Goal: Information Seeking & Learning: Learn about a topic

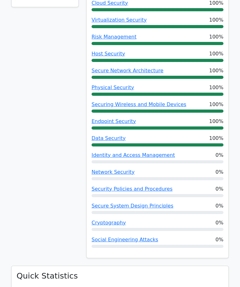
scroll to position [334, 0]
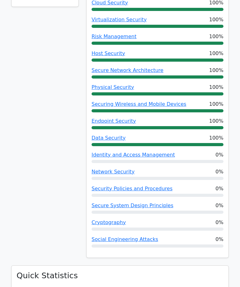
click at [153, 151] on span "Identity and Access Management" at bounding box center [134, 155] width 84 height 8
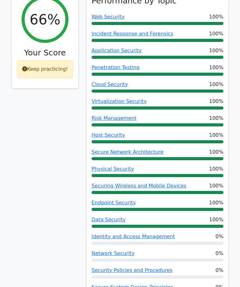
scroll to position [266, 0]
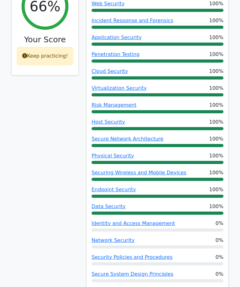
click at [141, 220] on link "Identity and Access Management" at bounding box center [134, 223] width 84 height 6
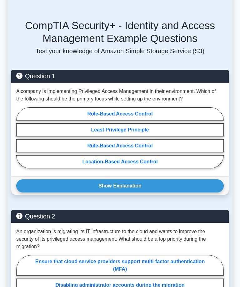
scroll to position [447, 0]
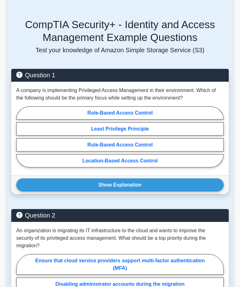
click at [158, 136] on label "Least Privilege Principle" at bounding box center [120, 128] width 208 height 13
click at [20, 141] on input "Least Privilege Principle" at bounding box center [18, 139] width 4 height 4
radio input "true"
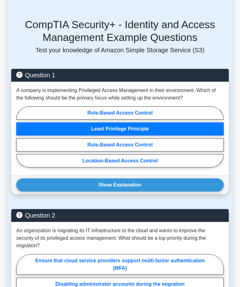
click at [157, 192] on button "Show Explanation" at bounding box center [120, 184] width 208 height 13
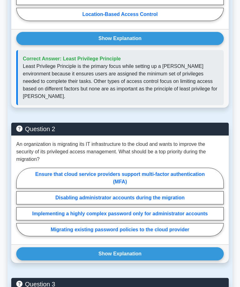
scroll to position [593, 0]
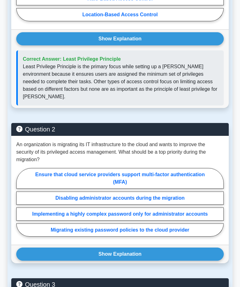
click at [179, 189] on label "Ensure that cloud service providers support multi-factor authentication (MFA)" at bounding box center [120, 178] width 208 height 21
click at [20, 206] on input "Ensure that cloud service providers support multi-factor authentication (MFA)" at bounding box center [18, 204] width 4 height 4
radio input "true"
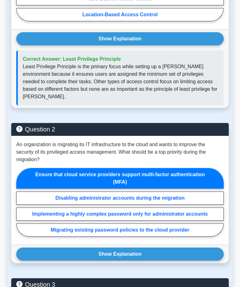
click at [145, 261] on button "Show Explanation" at bounding box center [120, 254] width 208 height 13
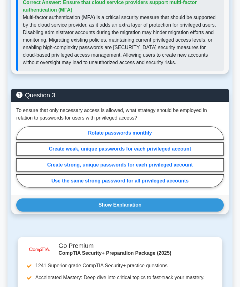
scroll to position [873, 0]
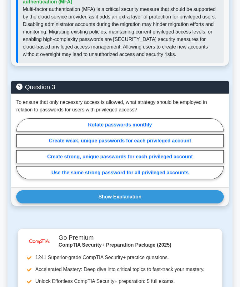
click at [182, 163] on label "Create strong, unique passwords for each privileged account" at bounding box center [120, 156] width 208 height 13
click at [20, 153] on input "Create strong, unique passwords for each privileged account" at bounding box center [18, 150] width 4 height 4
radio input "true"
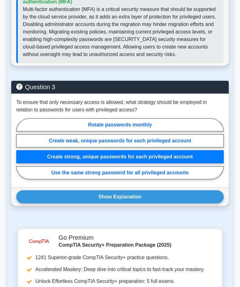
click at [175, 204] on button "Show Explanation" at bounding box center [120, 196] width 208 height 13
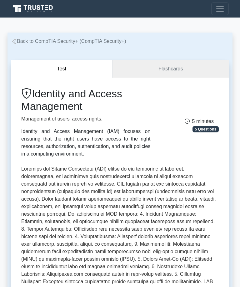
scroll to position [0, 0]
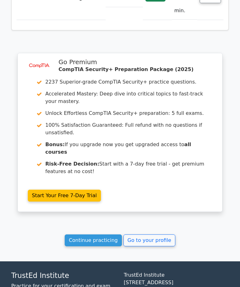
scroll to position [2490, 0]
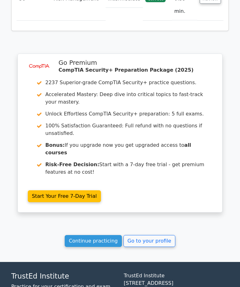
click at [106, 235] on link "Continue practicing" at bounding box center [93, 241] width 57 height 12
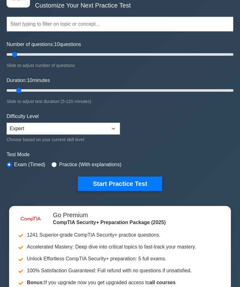
scroll to position [63, 0]
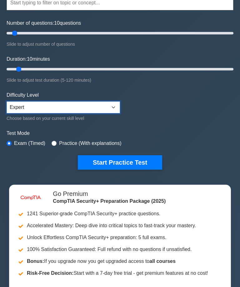
click at [101, 101] on select "Beginner Intermediate Expert" at bounding box center [64, 107] width 114 height 12
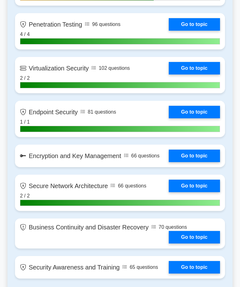
scroll to position [1212, 0]
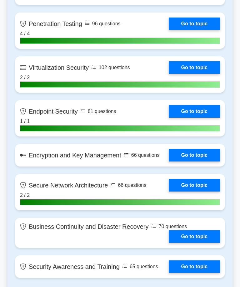
click at [198, 162] on link "Go to topic" at bounding box center [194, 155] width 51 height 13
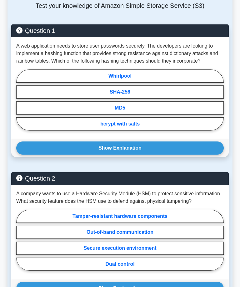
scroll to position [483, 0]
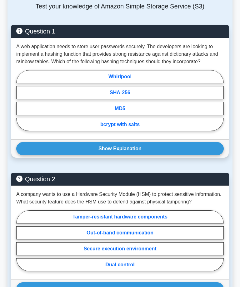
click at [154, 99] on label "SHA-256" at bounding box center [120, 92] width 208 height 13
click at [20, 104] on input "SHA-256" at bounding box center [18, 102] width 4 height 4
radio input "true"
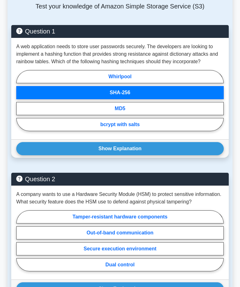
click at [142, 155] on button "Show Explanation" at bounding box center [120, 148] width 208 height 13
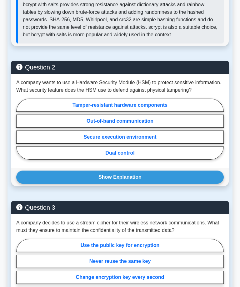
scroll to position [674, 0]
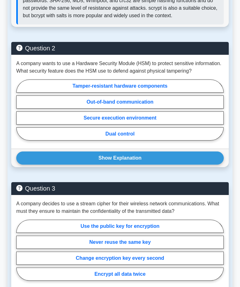
click at [187, 93] on label "Tamper-resistant hardware components" at bounding box center [120, 86] width 208 height 13
click at [20, 114] on input "Tamper-resistant hardware components" at bounding box center [18, 112] width 4 height 4
radio input "true"
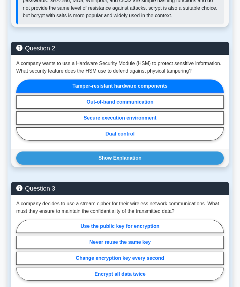
click at [168, 165] on button "Show Explanation" at bounding box center [120, 158] width 208 height 13
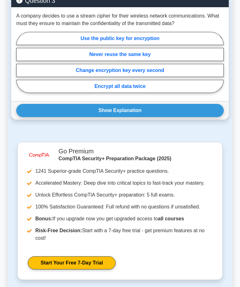
scroll to position [920, 0]
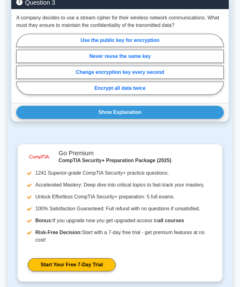
click at [179, 95] on label "Encrypt all data twice" at bounding box center [120, 88] width 208 height 13
click at [20, 68] on input "Encrypt all data twice" at bounding box center [18, 66] width 4 height 4
radio input "true"
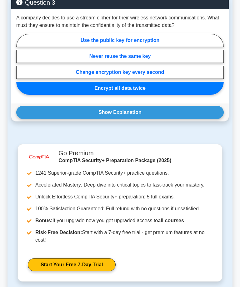
click at [166, 119] on button "Show Explanation" at bounding box center [120, 112] width 208 height 13
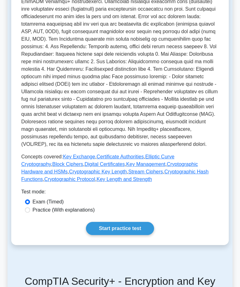
scroll to position [186, 0]
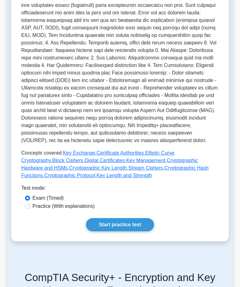
click at [140, 231] on link "Start practice test" at bounding box center [120, 224] width 68 height 13
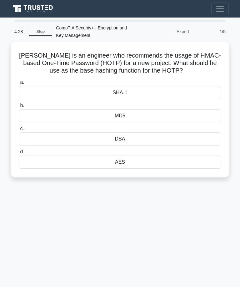
click at [158, 161] on div "AES" at bounding box center [120, 162] width 203 height 13
click at [19, 154] on input "d. AES" at bounding box center [19, 152] width 0 height 4
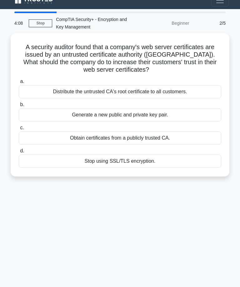
scroll to position [11, 0]
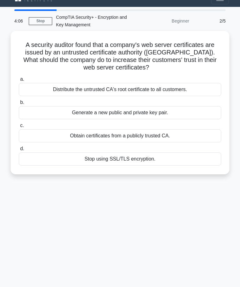
click at [196, 137] on div "Obtain certificates from a publicly trusted CA." at bounding box center [120, 135] width 203 height 13
click at [19, 128] on input "c. Obtain certificates from a publicly trusted CA." at bounding box center [19, 126] width 0 height 4
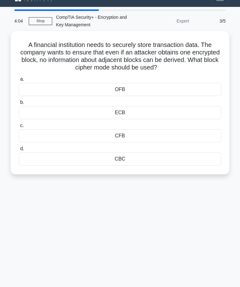
scroll to position [0, 0]
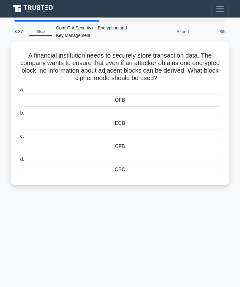
click at [198, 124] on div "ECB" at bounding box center [120, 123] width 203 height 13
click at [19, 115] on input "b. ECB" at bounding box center [19, 113] width 0 height 4
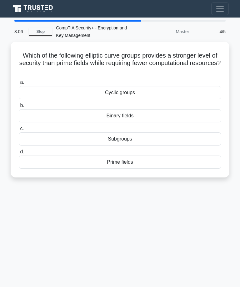
click at [185, 113] on div "Binary fields" at bounding box center [120, 115] width 203 height 13
click at [19, 108] on input "b. Binary fields" at bounding box center [19, 106] width 0 height 4
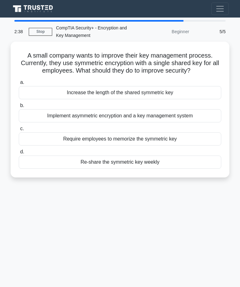
click at [188, 122] on div "Implement asymmetric encryption and a key management system" at bounding box center [120, 115] width 203 height 13
click at [19, 108] on input "b. Implement asymmetric encryption and a key management system" at bounding box center [19, 106] width 0 height 4
radio input "true"
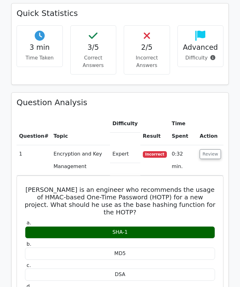
scroll to position [346, 0]
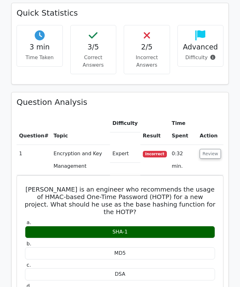
click at [215, 149] on button "Review" at bounding box center [210, 154] width 21 height 10
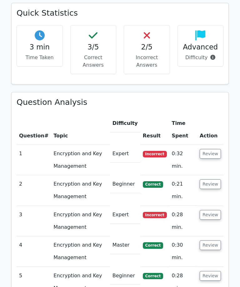
click at [215, 149] on button "Review" at bounding box center [210, 154] width 21 height 10
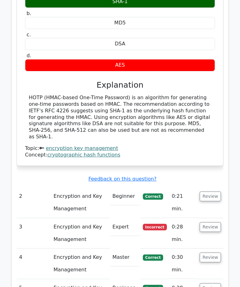
scroll to position [576, 0]
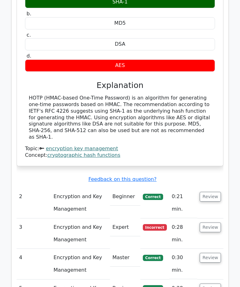
click at [211, 223] on button "Review" at bounding box center [210, 228] width 21 height 10
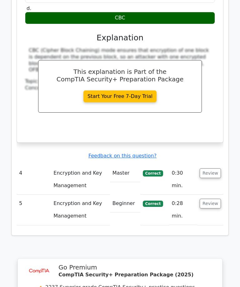
scroll to position [935, 0]
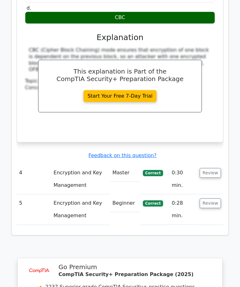
click at [216, 168] on button "Review" at bounding box center [210, 173] width 21 height 10
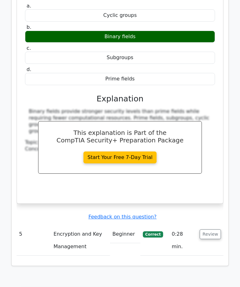
scroll to position [1164, 0]
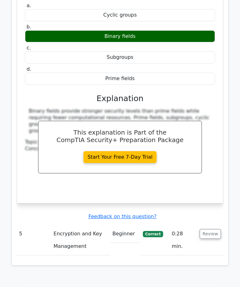
click at [217, 229] on button "Review" at bounding box center [210, 234] width 21 height 10
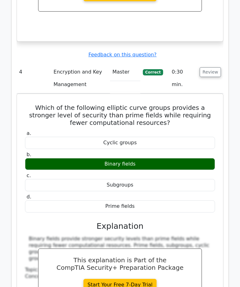
scroll to position [1033, 0]
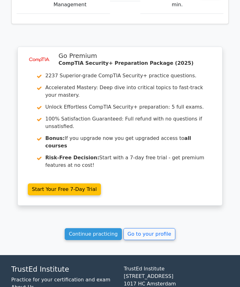
click at [90, 228] on link "Continue practicing" at bounding box center [93, 234] width 57 height 12
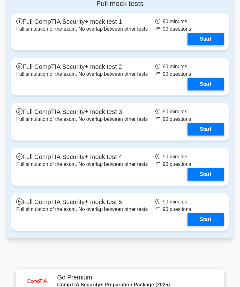
scroll to position [1727, 0]
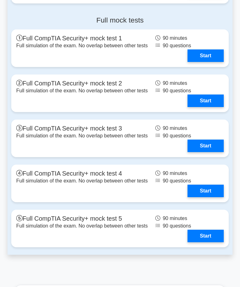
click at [211, 62] on link "Start" at bounding box center [206, 55] width 36 height 13
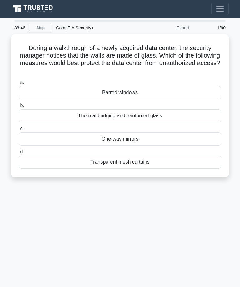
click at [195, 114] on div "Thermal bridging and reinforced glass" at bounding box center [120, 115] width 203 height 13
click at [19, 108] on input "b. Thermal bridging and reinforced glass" at bounding box center [19, 106] width 0 height 4
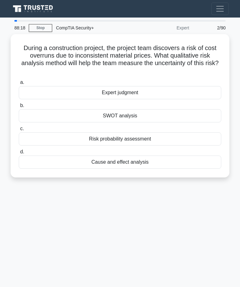
click at [177, 157] on div "Cause and effect analysis" at bounding box center [120, 162] width 203 height 13
click at [19, 154] on input "d. Cause and effect analysis" at bounding box center [19, 152] width 0 height 4
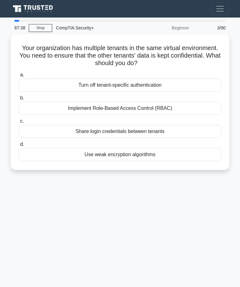
click at [180, 104] on div "Implement Role-Based Access Control (RBAC)" at bounding box center [120, 108] width 203 height 13
click at [19, 100] on input "b. Implement Role-Based Access Control (RBAC)" at bounding box center [19, 98] width 0 height 4
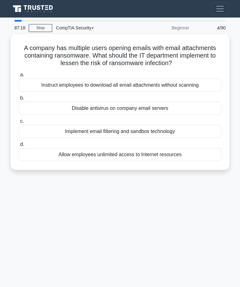
click at [186, 138] on div "Implement email filtering and sandbox technology" at bounding box center [120, 131] width 203 height 13
click at [19, 123] on input "c. Implement email filtering and sandbox technology" at bounding box center [19, 121] width 0 height 4
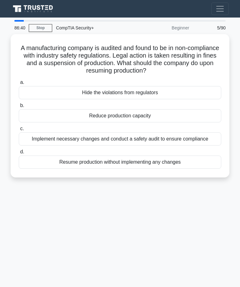
click at [199, 137] on div "Implement necessary changes and conduct a safety audit to ensure compliance" at bounding box center [120, 138] width 203 height 13
click at [19, 131] on input "c. Implement necessary changes and conduct a safety audit to ensure compliance" at bounding box center [19, 129] width 0 height 4
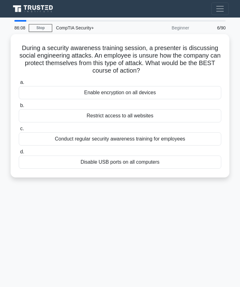
click at [183, 132] on div "Conduct regular security awareness training for employees" at bounding box center [120, 138] width 203 height 13
click at [19, 131] on input "c. Conduct regular security awareness training for employees" at bounding box center [19, 129] width 0 height 4
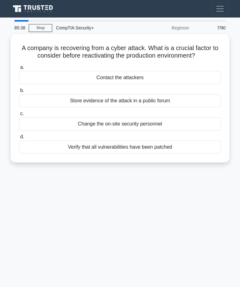
click at [178, 150] on div "Verify that all vulnerabilities have been patched" at bounding box center [120, 147] width 203 height 13
click at [19, 139] on input "d. Verify that all vulnerabilities have been patched" at bounding box center [19, 137] width 0 height 4
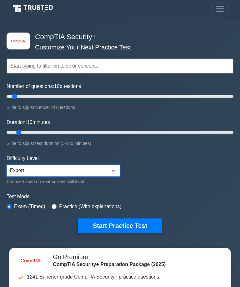
click at [115, 169] on select "Beginner Intermediate Expert" at bounding box center [64, 171] width 114 height 12
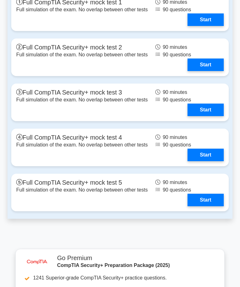
scroll to position [1757, 0]
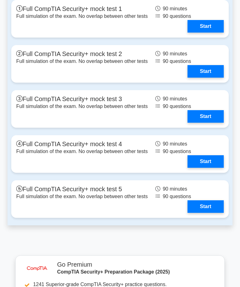
click at [206, 33] on link "Start" at bounding box center [206, 26] width 36 height 13
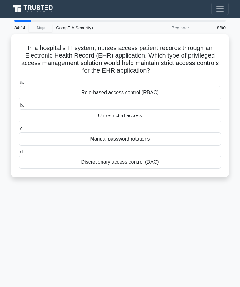
click at [199, 89] on div "Role-based access control (RBAC)" at bounding box center [120, 92] width 203 height 13
click at [19, 85] on input "a. Role-based access control (RBAC)" at bounding box center [19, 82] width 0 height 4
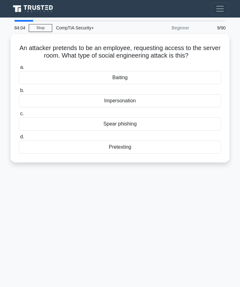
click at [187, 106] on div "Impersonation" at bounding box center [120, 100] width 203 height 13
click at [19, 93] on input "b. Impersonation" at bounding box center [19, 91] width 0 height 4
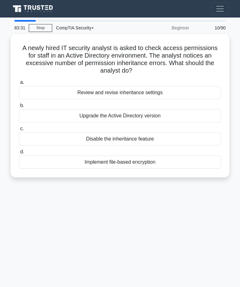
click at [187, 89] on div "Review and revise inheritance settings" at bounding box center [120, 92] width 203 height 13
click at [19, 85] on input "a. Review and revise inheritance settings" at bounding box center [19, 82] width 0 height 4
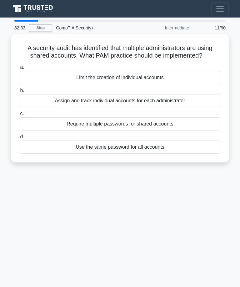
click at [172, 129] on div "Require multiple passwords for shared accounts" at bounding box center [120, 123] width 203 height 13
click at [19, 116] on input "c. Require multiple passwords for shared accounts" at bounding box center [19, 114] width 0 height 4
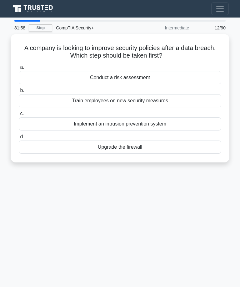
click at [152, 72] on div "Conduct a risk assessment" at bounding box center [120, 77] width 203 height 13
click at [19, 70] on input "a. Conduct a risk assessment" at bounding box center [19, 67] width 0 height 4
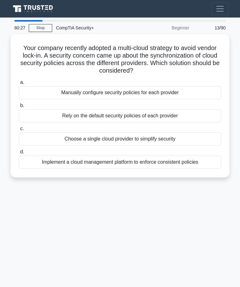
scroll to position [8, 0]
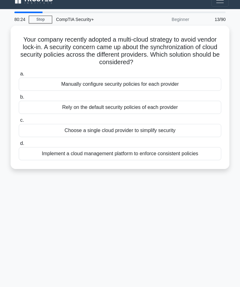
click at [183, 147] on div "Implement a cloud management platform to enforce consistent policies" at bounding box center [120, 153] width 203 height 13
click at [19, 146] on input "d. Implement a cloud management platform to enforce consistent policies" at bounding box center [19, 144] width 0 height 4
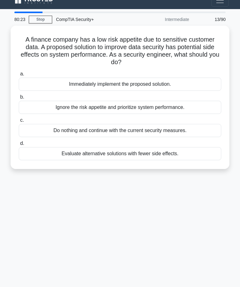
scroll to position [0, 0]
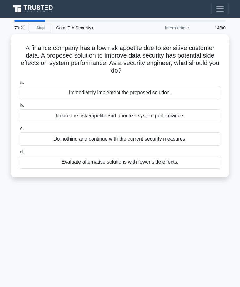
click at [187, 158] on div "Evaluate alternative solutions with fewer side effects." at bounding box center [120, 162] width 203 height 13
click at [19, 154] on input "d. Evaluate alternative solutions with fewer side effects." at bounding box center [19, 152] width 0 height 4
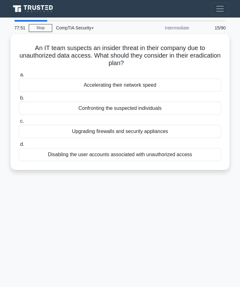
click at [190, 103] on div "Confronting the suspected individuals" at bounding box center [120, 108] width 203 height 13
click at [19, 100] on input "b. Confronting the suspected individuals" at bounding box center [19, 98] width 0 height 4
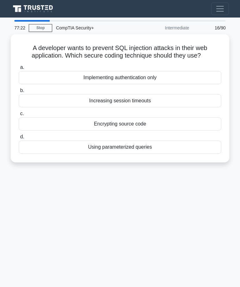
click at [183, 142] on div "Using parameterized queries" at bounding box center [120, 147] width 203 height 13
click at [19, 139] on input "d. Using parameterized queries" at bounding box center [19, 137] width 0 height 4
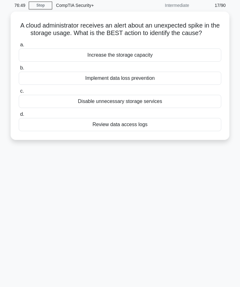
scroll to position [24, 0]
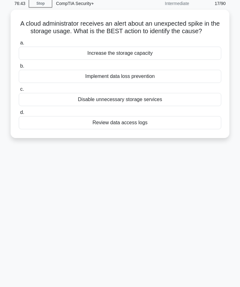
click at [175, 126] on div "Review data access logs" at bounding box center [120, 122] width 203 height 13
click at [19, 115] on input "d. Review data access logs" at bounding box center [19, 113] width 0 height 4
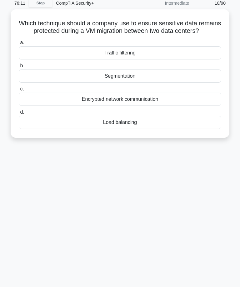
scroll to position [25, 0]
click at [167, 101] on div "Encrypted network communication" at bounding box center [120, 98] width 203 height 13
click at [19, 91] on input "c. Encrypted network communication" at bounding box center [19, 89] width 0 height 4
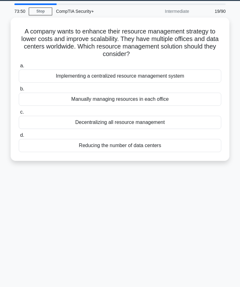
scroll to position [17, 0]
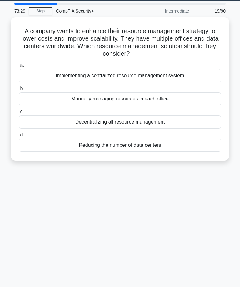
click at [185, 116] on div "Decentralizing all resource management" at bounding box center [120, 122] width 203 height 13
click at [19, 114] on input "c. Decentralizing all resource management" at bounding box center [19, 112] width 0 height 4
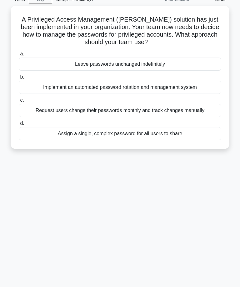
scroll to position [28, 0]
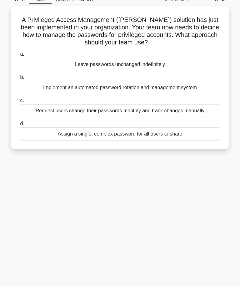
click at [207, 87] on div "Implement an automated password rotation and management system" at bounding box center [120, 87] width 203 height 13
click at [19, 80] on input "b. Implement an automated password rotation and management system" at bounding box center [19, 77] width 0 height 4
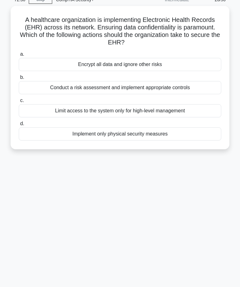
scroll to position [0, 0]
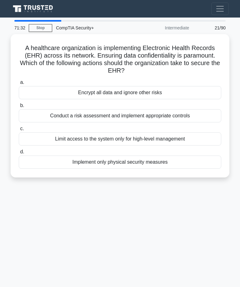
click at [204, 114] on div "Conduct a risk assessment and implement appropriate controls" at bounding box center [120, 115] width 203 height 13
click at [19, 108] on input "b. Conduct a risk assessment and implement appropriate controls" at bounding box center [19, 106] width 0 height 4
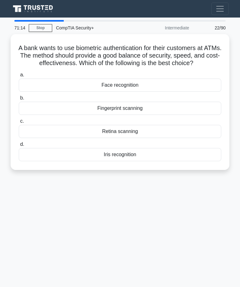
click at [163, 113] on div "Fingerprint scanning" at bounding box center [120, 108] width 203 height 13
click at [19, 100] on input "b. Fingerprint scanning" at bounding box center [19, 98] width 0 height 4
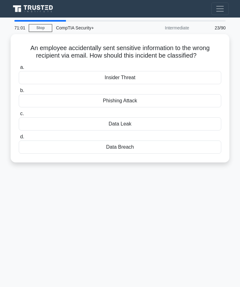
click at [149, 82] on div "Insider Threat" at bounding box center [120, 77] width 203 height 13
click at [19, 70] on input "a. Insider Threat" at bounding box center [19, 67] width 0 height 4
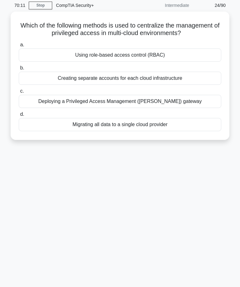
scroll to position [20, 0]
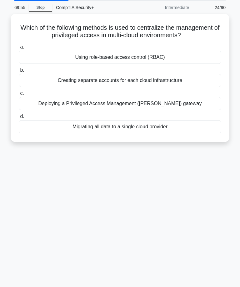
click at [187, 110] on div "Deploying a Privileged Access Management (PAM) gateway" at bounding box center [120, 103] width 203 height 13
click at [19, 96] on input "c. Deploying a Privileged Access Management (PAM) gateway" at bounding box center [19, 93] width 0 height 4
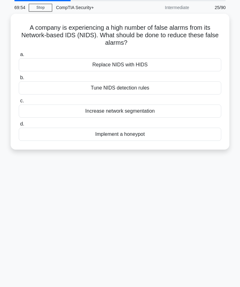
scroll to position [0, 0]
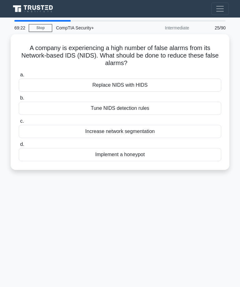
click at [173, 106] on div "Tune NIDS detection rules" at bounding box center [120, 108] width 203 height 13
click at [19, 100] on input "b. Tune NIDS detection rules" at bounding box center [19, 98] width 0 height 4
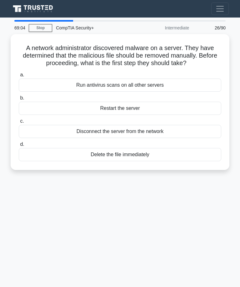
click at [183, 136] on div "Disconnect the server from the network" at bounding box center [120, 131] width 203 height 13
click at [19, 123] on input "c. Disconnect the server from the network" at bounding box center [19, 121] width 0 height 4
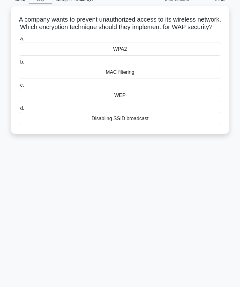
scroll to position [28, 0]
click at [159, 47] on label "a. WPA2" at bounding box center [120, 45] width 203 height 21
click at [19, 41] on input "a. WPA2" at bounding box center [19, 39] width 0 height 4
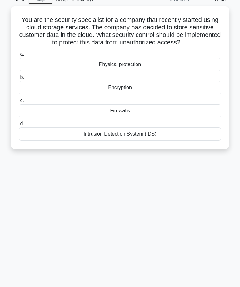
click at [163, 94] on div "Encryption" at bounding box center [120, 87] width 203 height 13
click at [19, 80] on input "b. Encryption" at bounding box center [19, 77] width 0 height 4
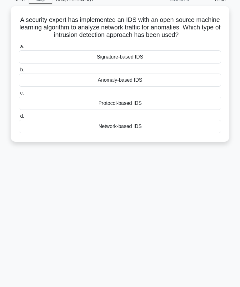
scroll to position [0, 0]
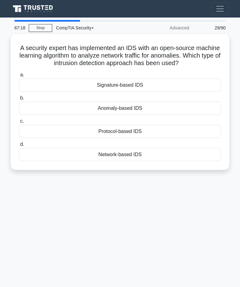
click at [177, 111] on div "Anomaly-based IDS" at bounding box center [120, 108] width 203 height 13
click at [19, 100] on input "b. Anomaly-based IDS" at bounding box center [19, 98] width 0 height 4
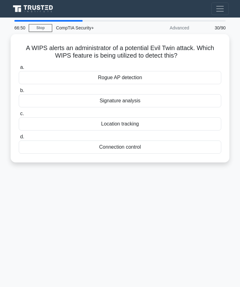
click at [162, 97] on div "Signature analysis" at bounding box center [120, 100] width 203 height 13
click at [19, 93] on input "b. Signature analysis" at bounding box center [19, 91] width 0 height 4
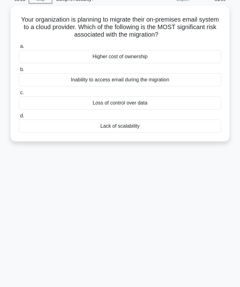
scroll to position [28, 0]
click at [188, 78] on div "Inability to access email during the migration" at bounding box center [120, 80] width 203 height 13
click at [19, 72] on input "b. Inability to access email during the migration" at bounding box center [19, 70] width 0 height 4
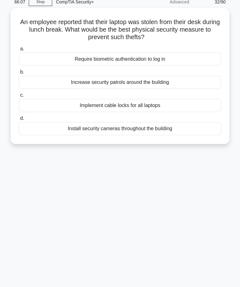
scroll to position [27, 0]
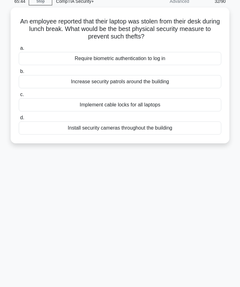
click at [180, 100] on div "Implement cable locks for all laptops" at bounding box center [120, 104] width 203 height 13
click at [19, 97] on input "c. Implement cable locks for all laptops" at bounding box center [19, 95] width 0 height 4
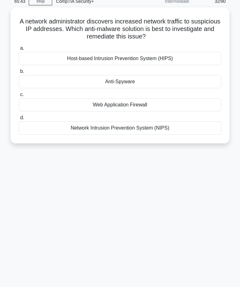
scroll to position [0, 0]
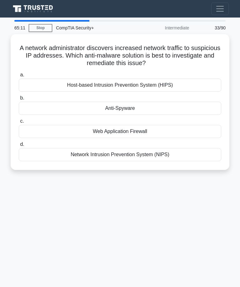
click at [186, 153] on div "Network Intrusion Prevention System (NIPS)" at bounding box center [120, 154] width 203 height 13
click at [19, 147] on input "d. Network Intrusion Prevention System (NIPS)" at bounding box center [19, 144] width 0 height 4
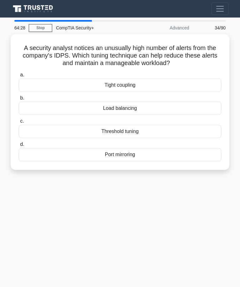
click at [166, 126] on div "Threshold tuning" at bounding box center [120, 131] width 203 height 13
click at [19, 123] on input "c. Threshold tuning" at bounding box center [19, 121] width 0 height 4
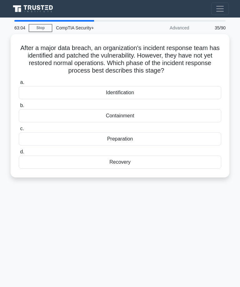
click at [146, 157] on div "Recovery" at bounding box center [120, 162] width 203 height 13
click at [19, 154] on input "d. Recovery" at bounding box center [19, 152] width 0 height 4
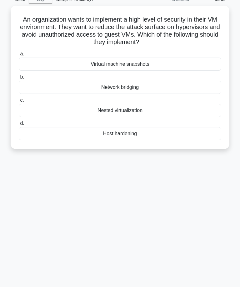
scroll to position [28, 0]
click at [172, 131] on div "Host hardening" at bounding box center [120, 133] width 203 height 13
click at [19, 126] on input "d. Host hardening" at bounding box center [19, 124] width 0 height 4
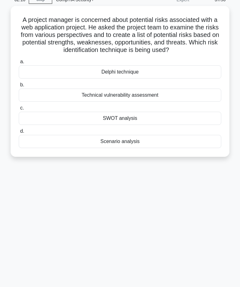
scroll to position [0, 0]
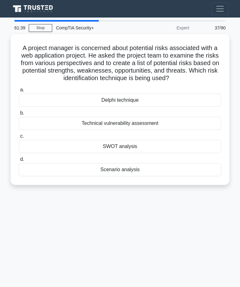
click at [166, 147] on div "SWOT analysis" at bounding box center [120, 146] width 203 height 13
click at [19, 138] on input "c. SWOT analysis" at bounding box center [19, 136] width 0 height 4
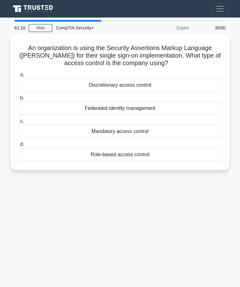
click at [156, 103] on div "Federated identity management" at bounding box center [120, 108] width 203 height 13
click at [19, 100] on input "b. Federated identity management" at bounding box center [19, 98] width 0 height 4
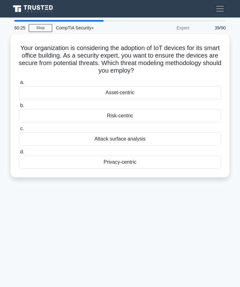
click at [109, 86] on div "Asset-centric" at bounding box center [120, 92] width 203 height 13
click at [19, 85] on input "a. Asset-centric" at bounding box center [19, 82] width 0 height 4
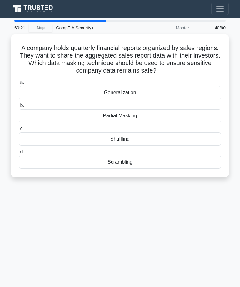
click at [36, 24] on link "Stop" at bounding box center [40, 28] width 23 height 8
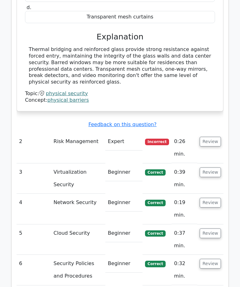
scroll to position [792, 0]
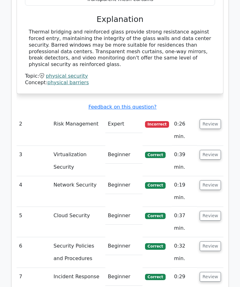
click at [214, 119] on button "Review" at bounding box center [210, 124] width 21 height 10
